Goal: Information Seeking & Learning: Learn about a topic

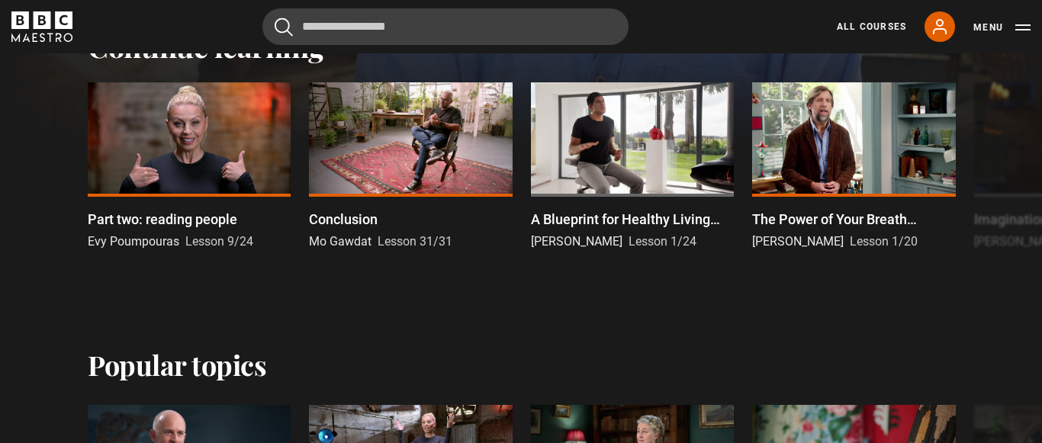
scroll to position [525, 0]
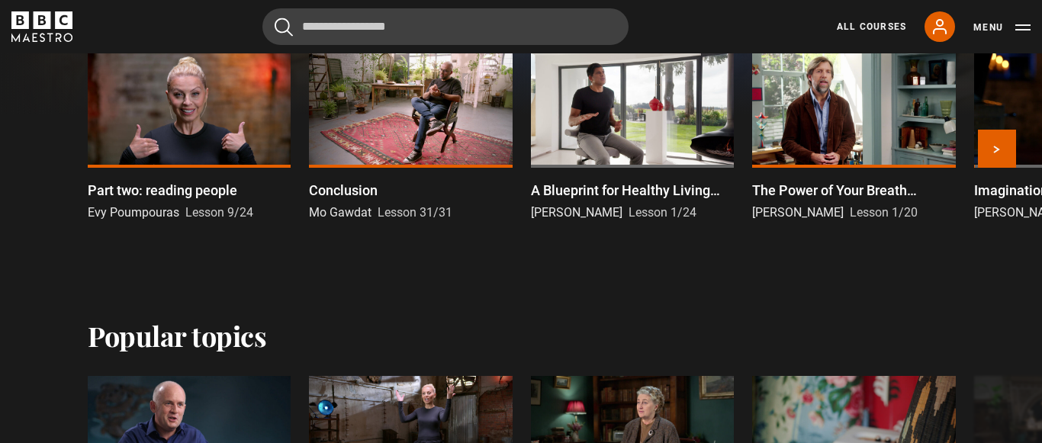
click at [214, 113] on div at bounding box center [189, 110] width 203 height 114
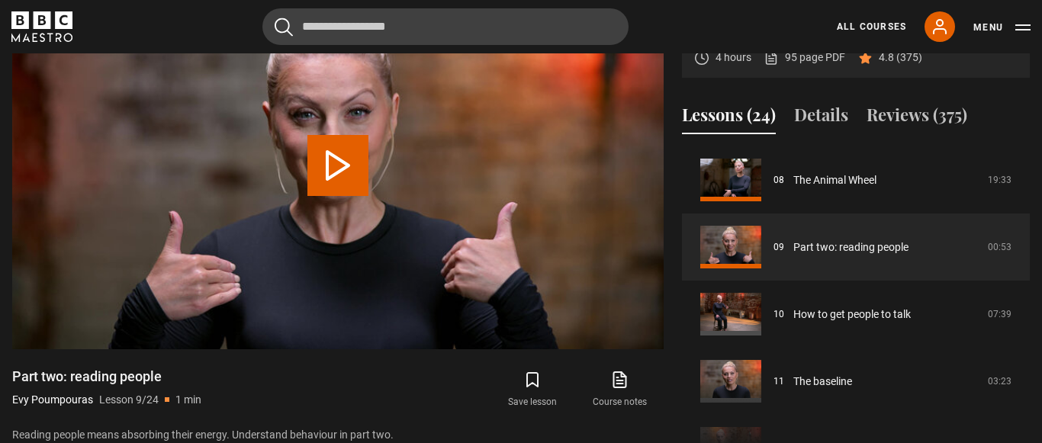
scroll to position [729, 0]
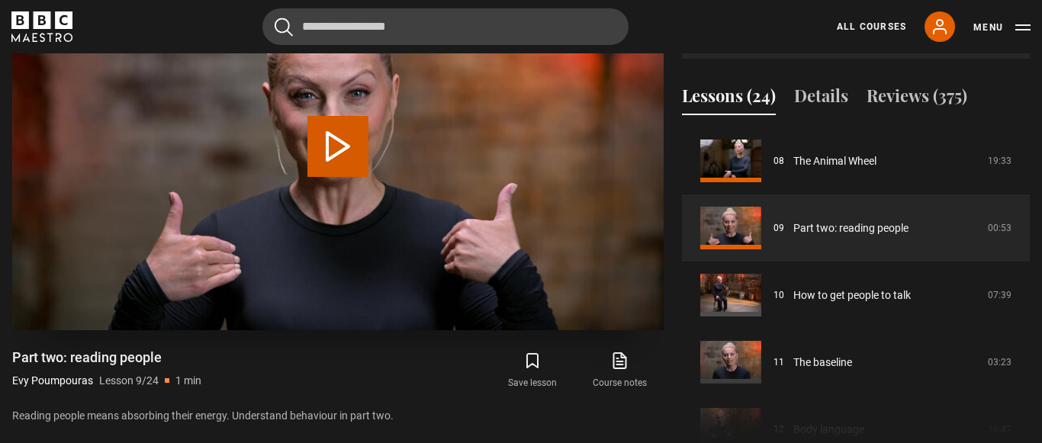
click at [342, 151] on button "Play Lesson Part two: reading people" at bounding box center [337, 146] width 61 height 61
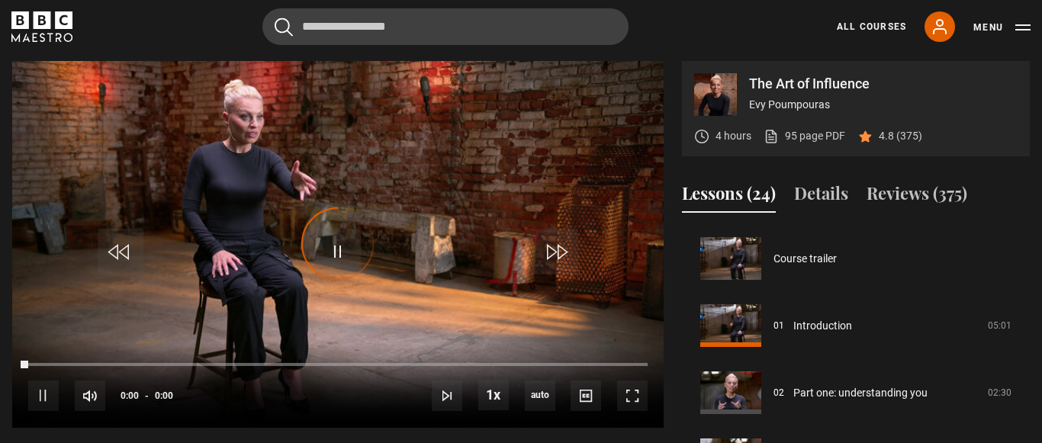
scroll to position [604, 0]
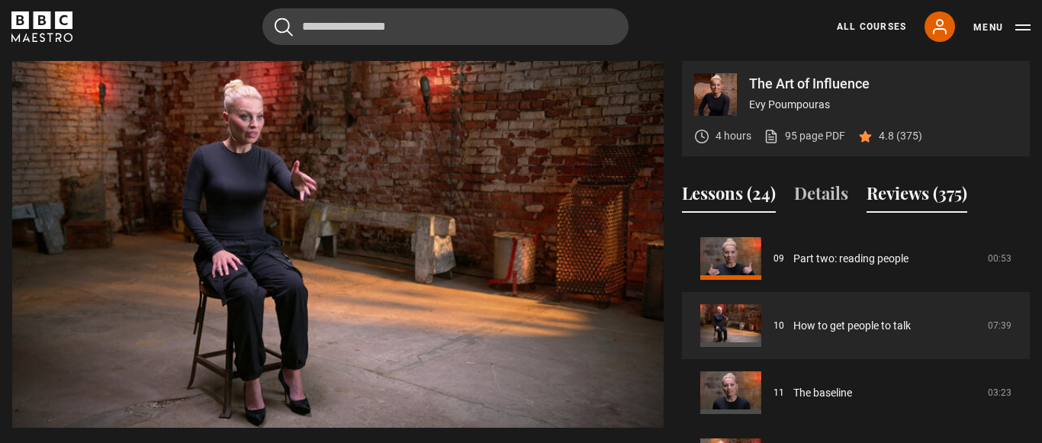
click at [924, 196] on button "Reviews (375)" at bounding box center [917, 197] width 101 height 32
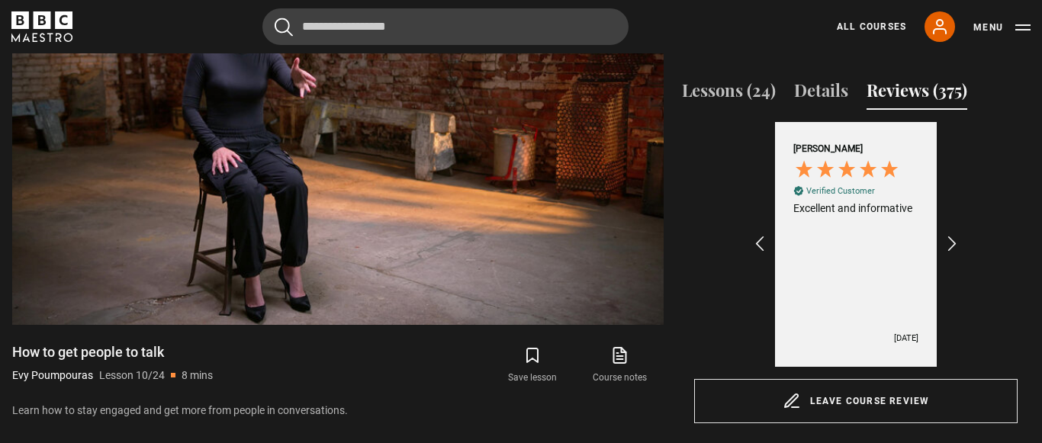
scroll to position [762, 0]
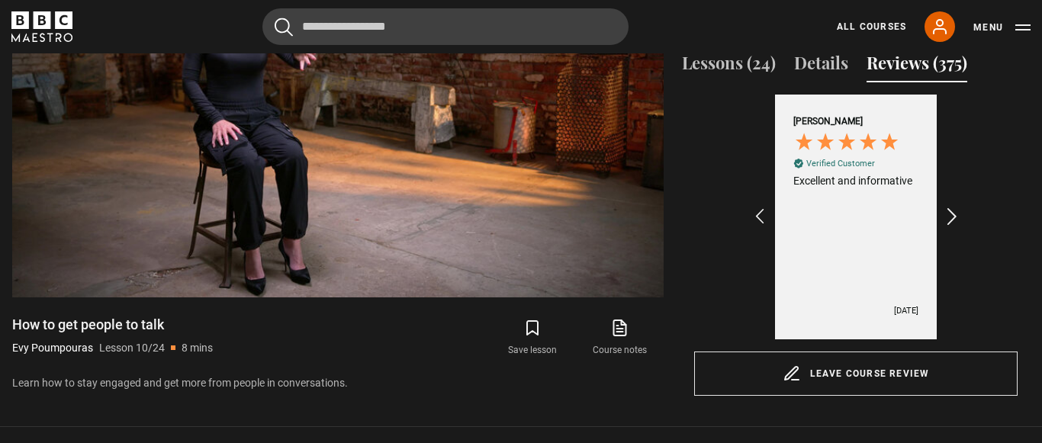
click at [954, 214] on icon "REVIEWS.io Carousel Scroll Right" at bounding box center [952, 217] width 21 height 21
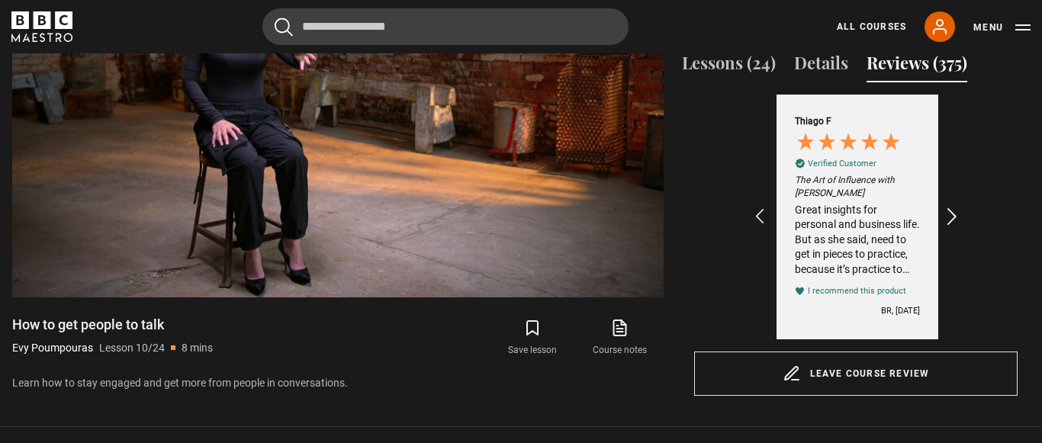
scroll to position [0, 354]
click at [954, 214] on icon "REVIEWS.io Carousel Scroll Right" at bounding box center [952, 217] width 21 height 21
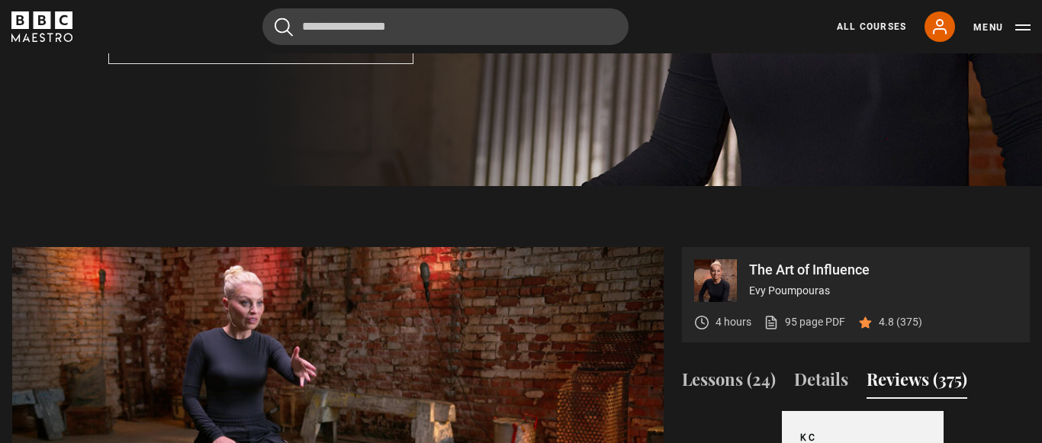
scroll to position [0, 708]
click at [724, 374] on button "Lessons (24)" at bounding box center [729, 383] width 94 height 32
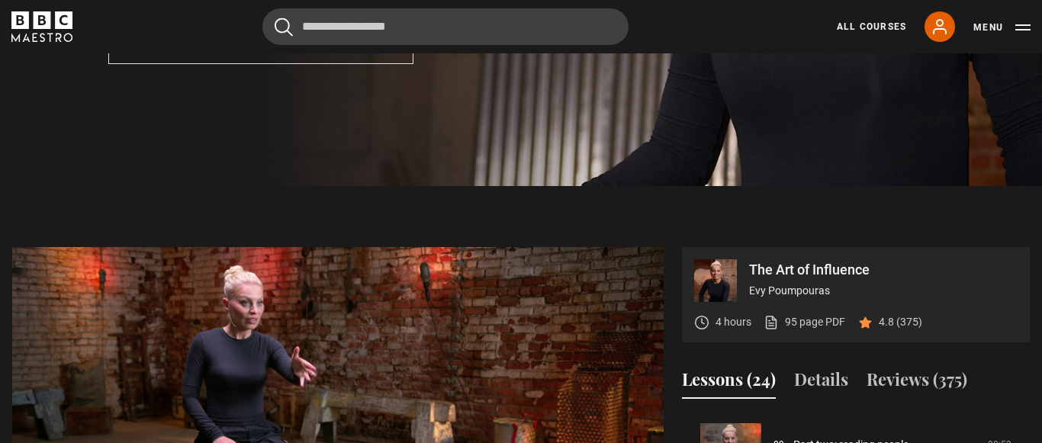
scroll to position [678, 0]
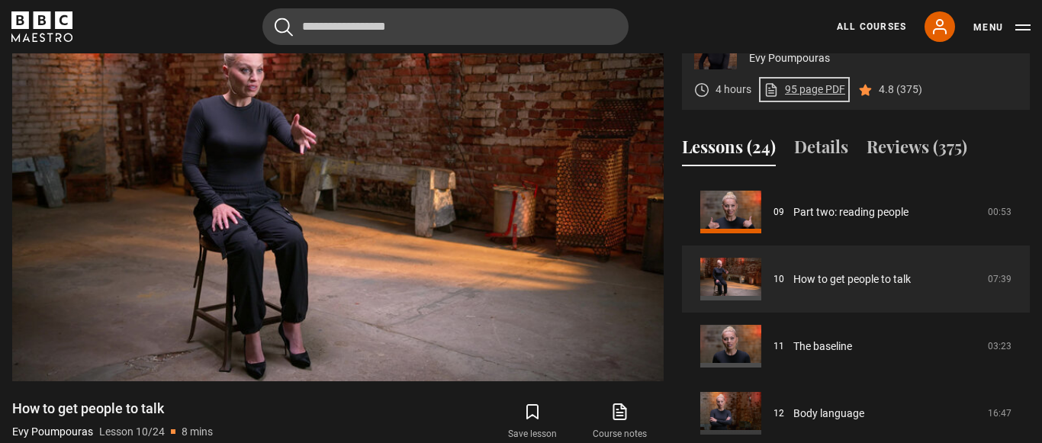
click at [796, 93] on link "95 page PDF (opens in new tab)" at bounding box center [805, 90] width 82 height 16
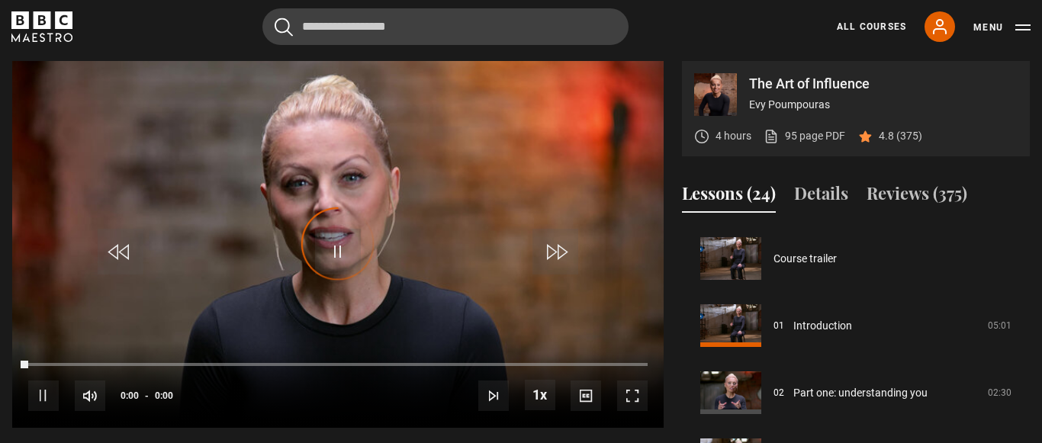
scroll to position [671, 0]
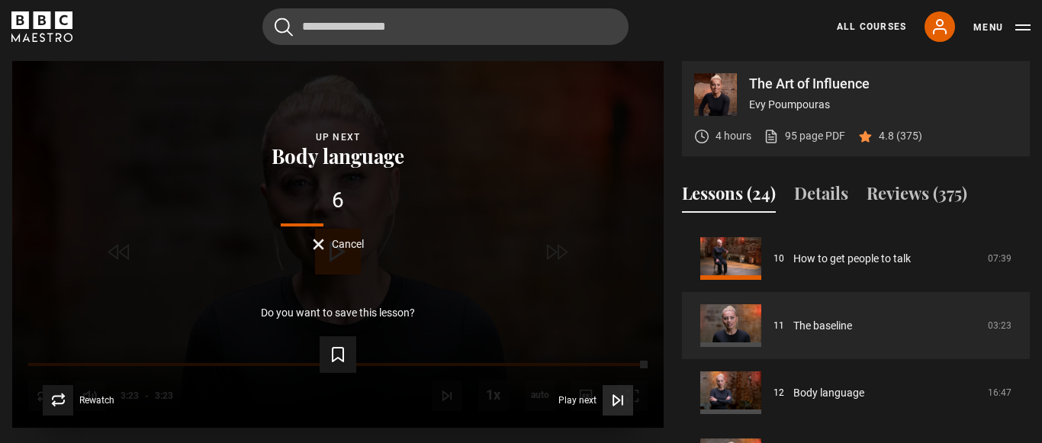
click at [616, 401] on icon "Video Player" at bounding box center [617, 400] width 15 height 15
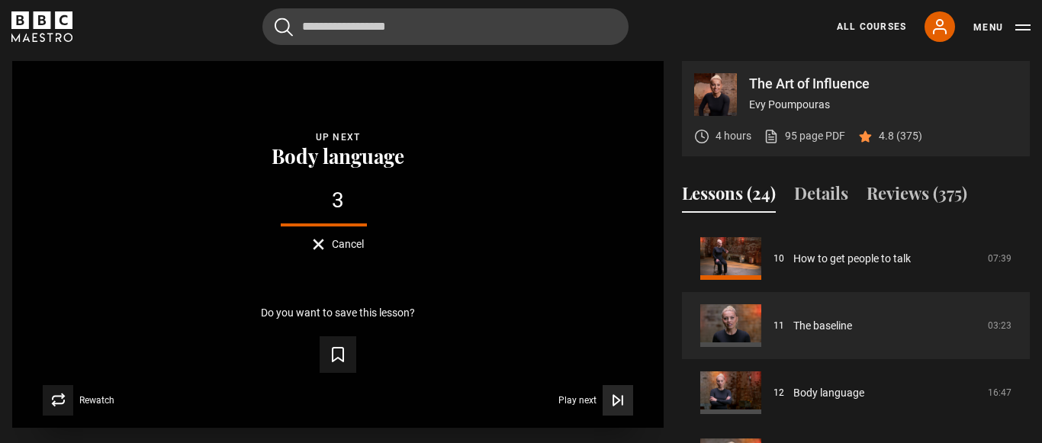
click at [617, 396] on icon "Video Player" at bounding box center [617, 400] width 15 height 15
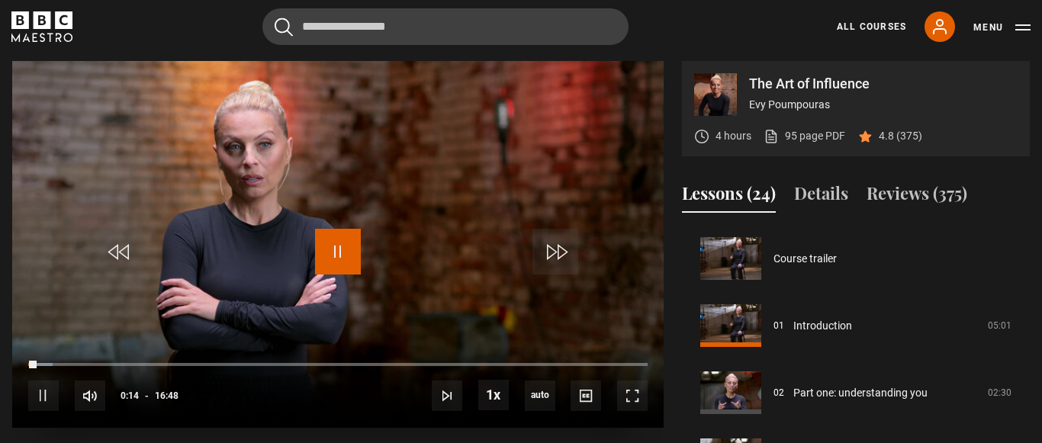
click at [333, 241] on span "Video Player" at bounding box center [338, 252] width 46 height 46
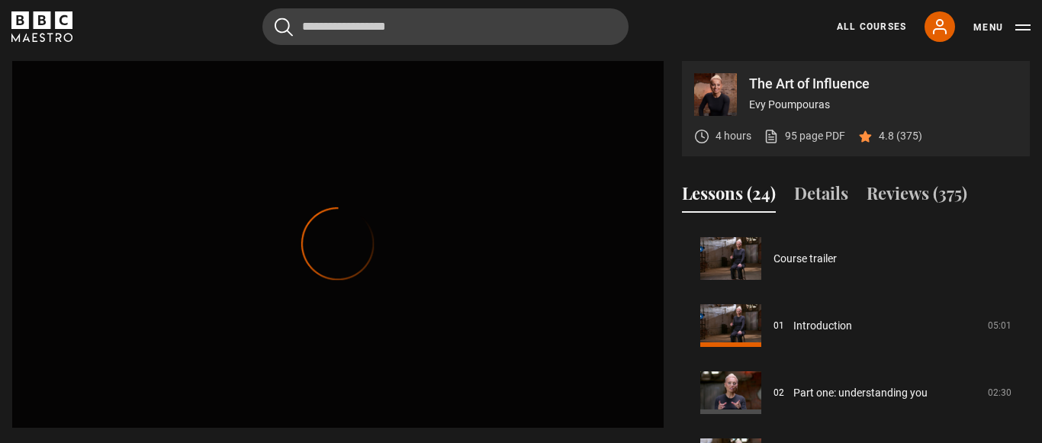
scroll to position [671, 0]
click at [437, 298] on video "Video Player is loading. Play Lesson How to get people to talk 10s Skip Back 10…" at bounding box center [337, 244] width 651 height 366
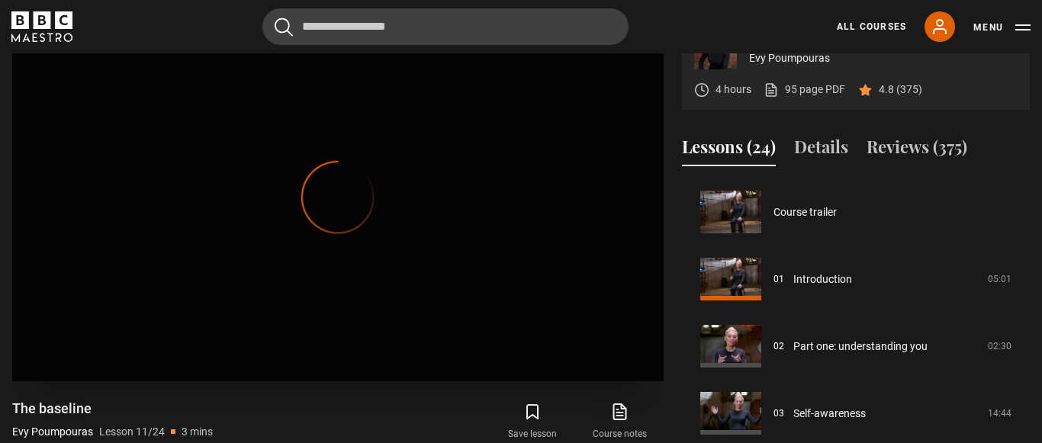
scroll to position [604, 0]
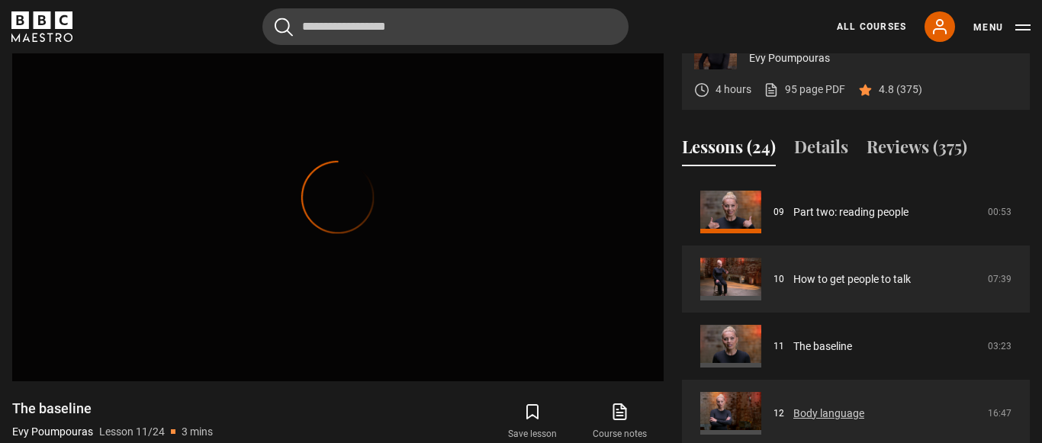
click at [806, 415] on link "Body language" at bounding box center [828, 414] width 71 height 16
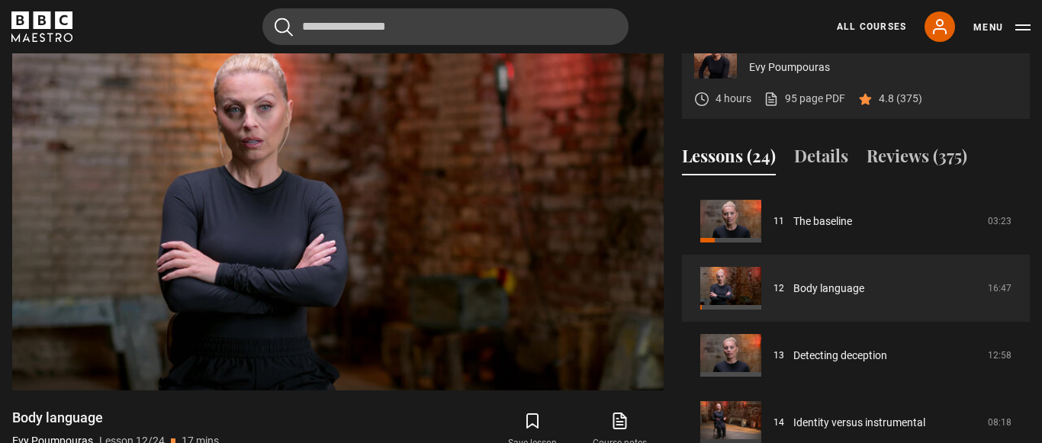
scroll to position [664, 0]
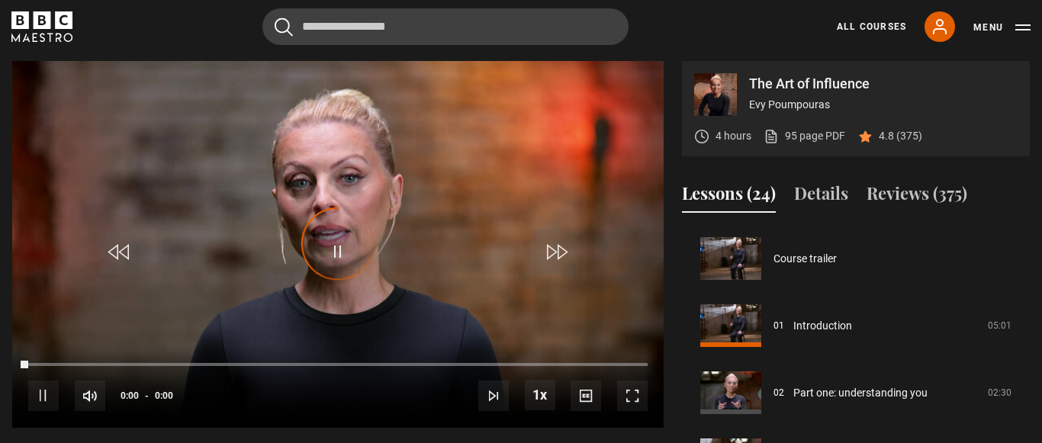
scroll to position [806, 0]
